Goal: Task Accomplishment & Management: Use online tool/utility

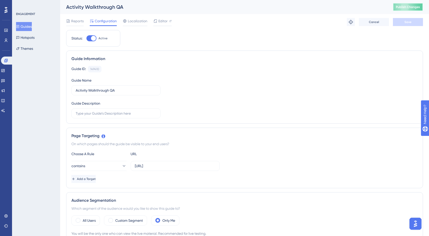
click at [398, 8] on span "Publish Changes" at bounding box center [408, 7] width 24 height 4
click at [402, 8] on span "Publish Changes" at bounding box center [408, 7] width 24 height 4
click at [405, 8] on span "Publish Changes" at bounding box center [408, 7] width 24 height 4
click at [402, 7] on span "Publish Changes" at bounding box center [408, 7] width 24 height 4
click at [407, 7] on span "Publish Changes" at bounding box center [408, 7] width 24 height 4
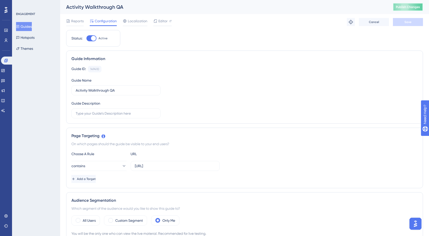
click at [404, 6] on button "Publish Changes" at bounding box center [408, 7] width 30 height 8
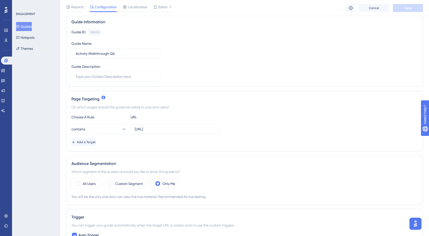
scroll to position [36, 0]
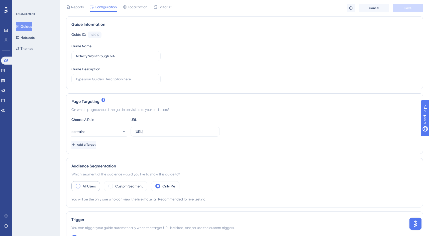
click at [80, 186] on span at bounding box center [78, 186] width 5 height 5
click at [82, 185] on input "radio" at bounding box center [82, 185] width 0 height 0
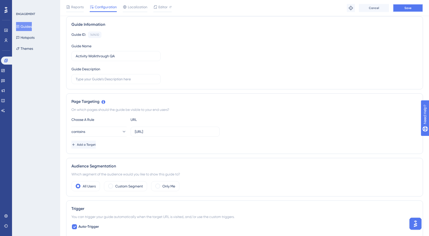
click at [403, 8] on button "Save" at bounding box center [408, 8] width 30 height 8
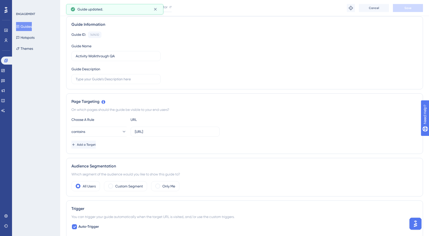
scroll to position [0, 0]
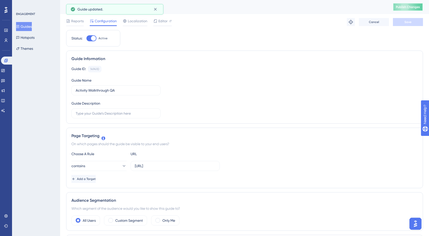
click at [403, 3] on button "Publish Changes" at bounding box center [408, 7] width 30 height 8
